Goal: Navigation & Orientation: Find specific page/section

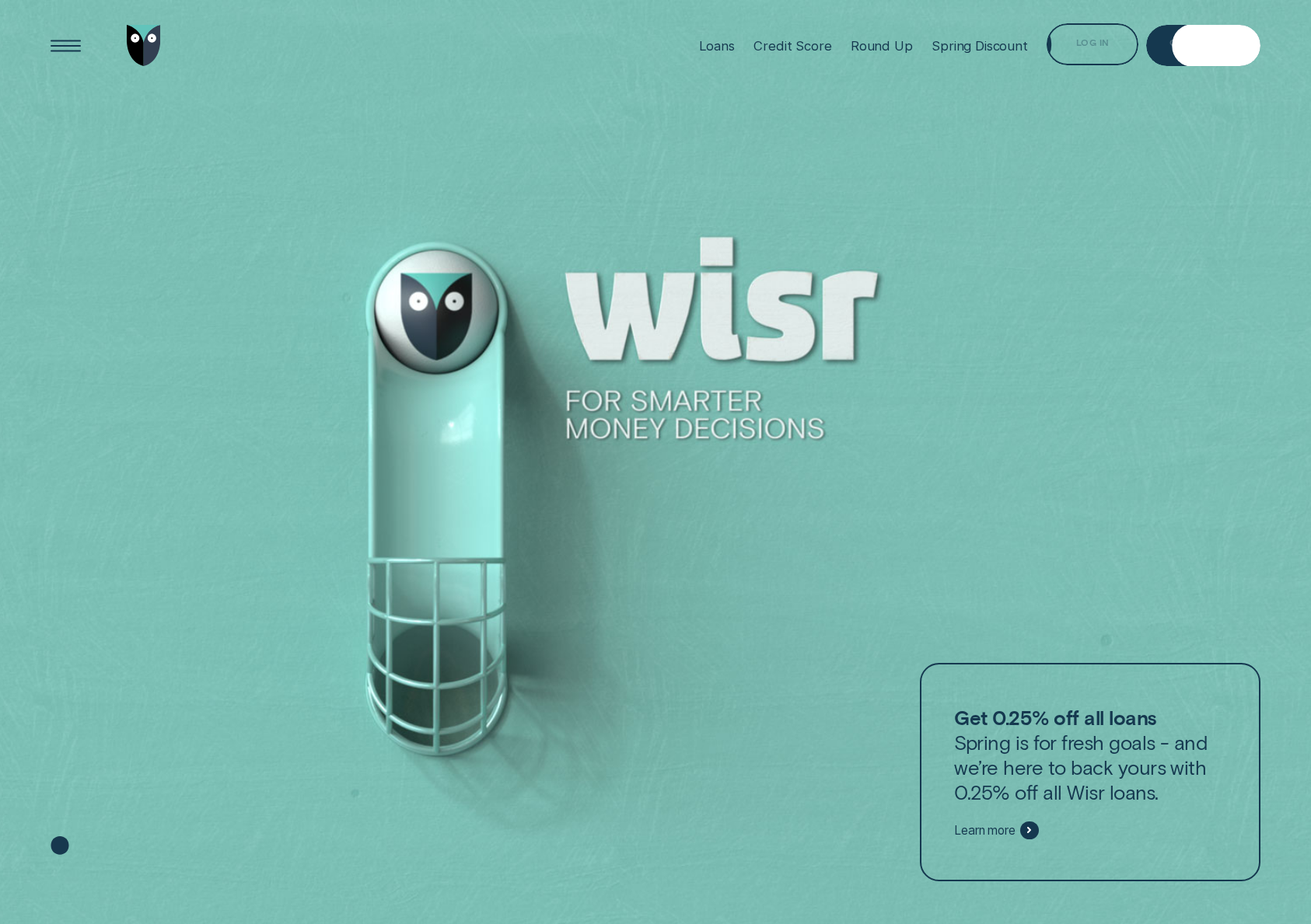
click at [1099, 50] on div "Log in" at bounding box center [1092, 44] width 92 height 42
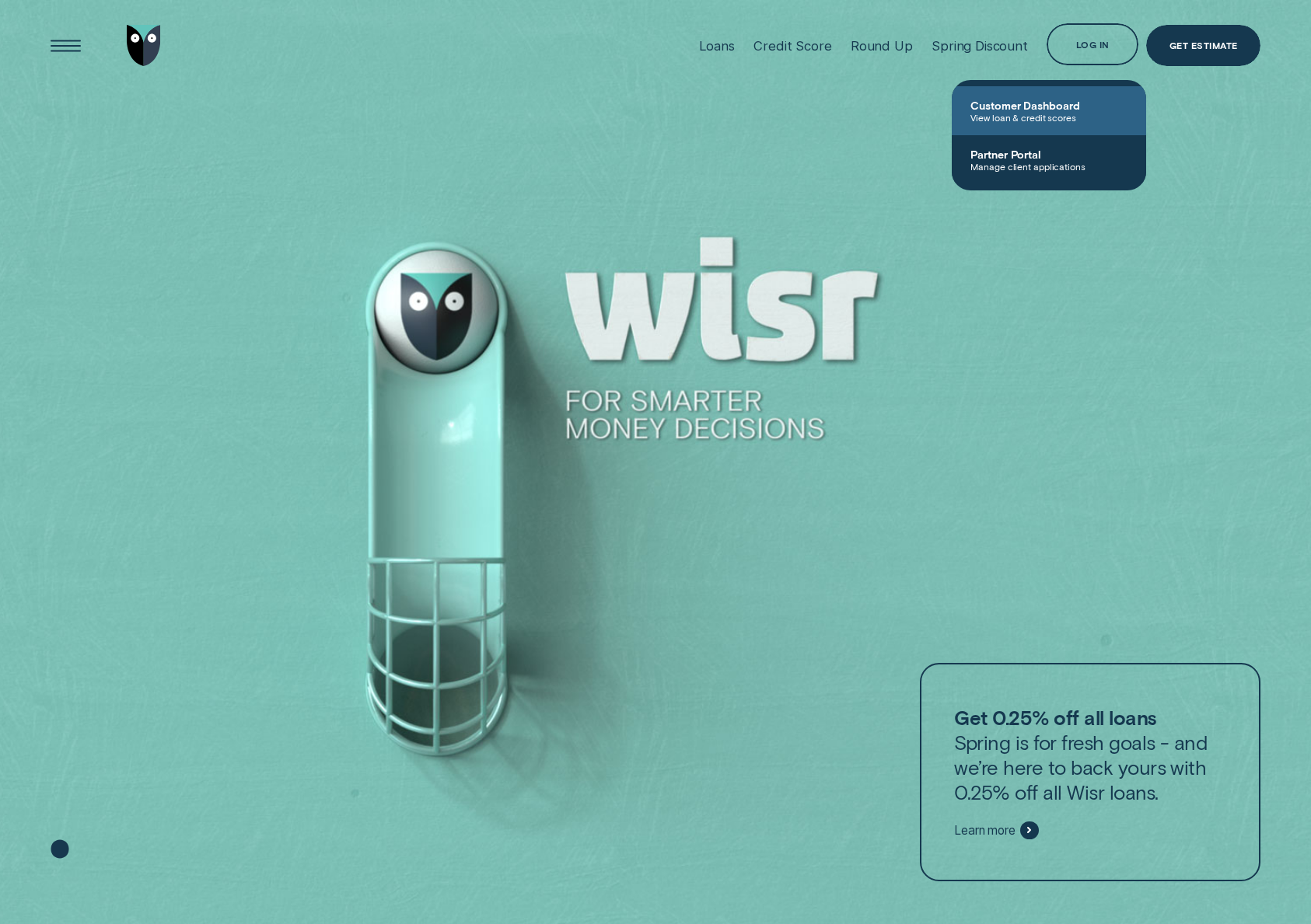
click at [1025, 116] on span "View loan & credit scores" at bounding box center [1049, 117] width 157 height 11
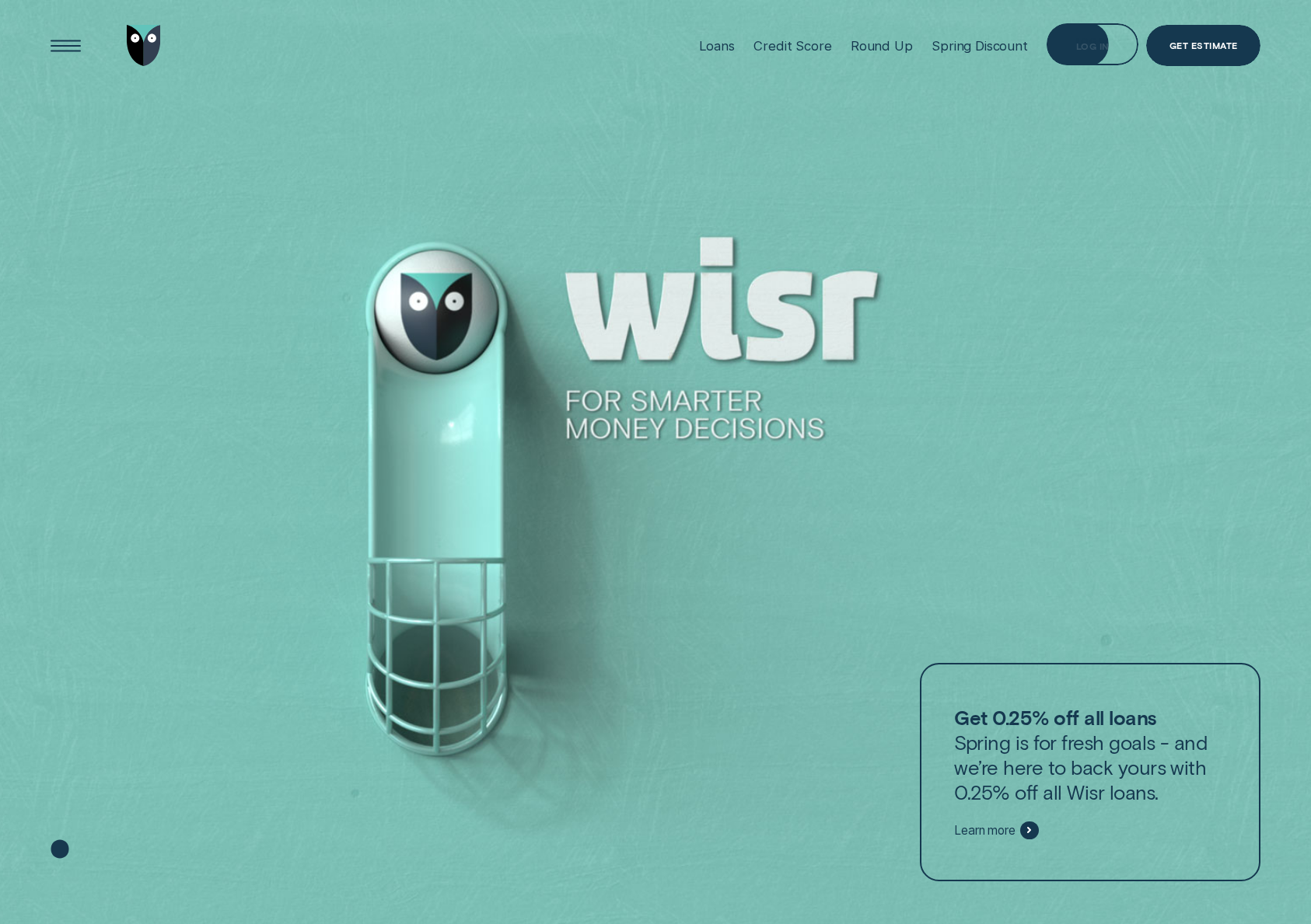
click at [1101, 61] on div "Log in" at bounding box center [1092, 44] width 92 height 42
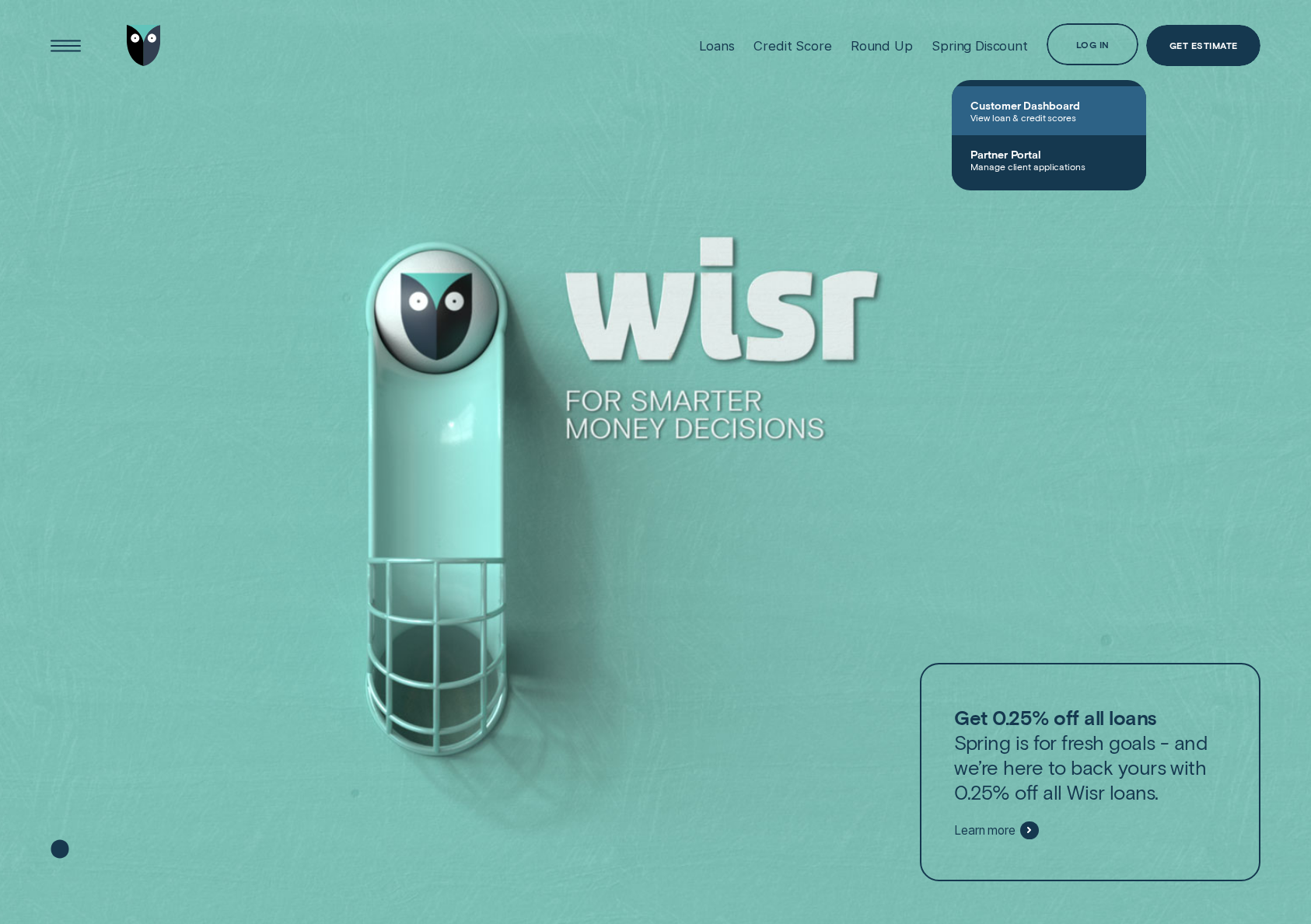
click at [1062, 101] on span "Customer Dashboard" at bounding box center [1049, 105] width 157 height 13
